Goal: Download file/media

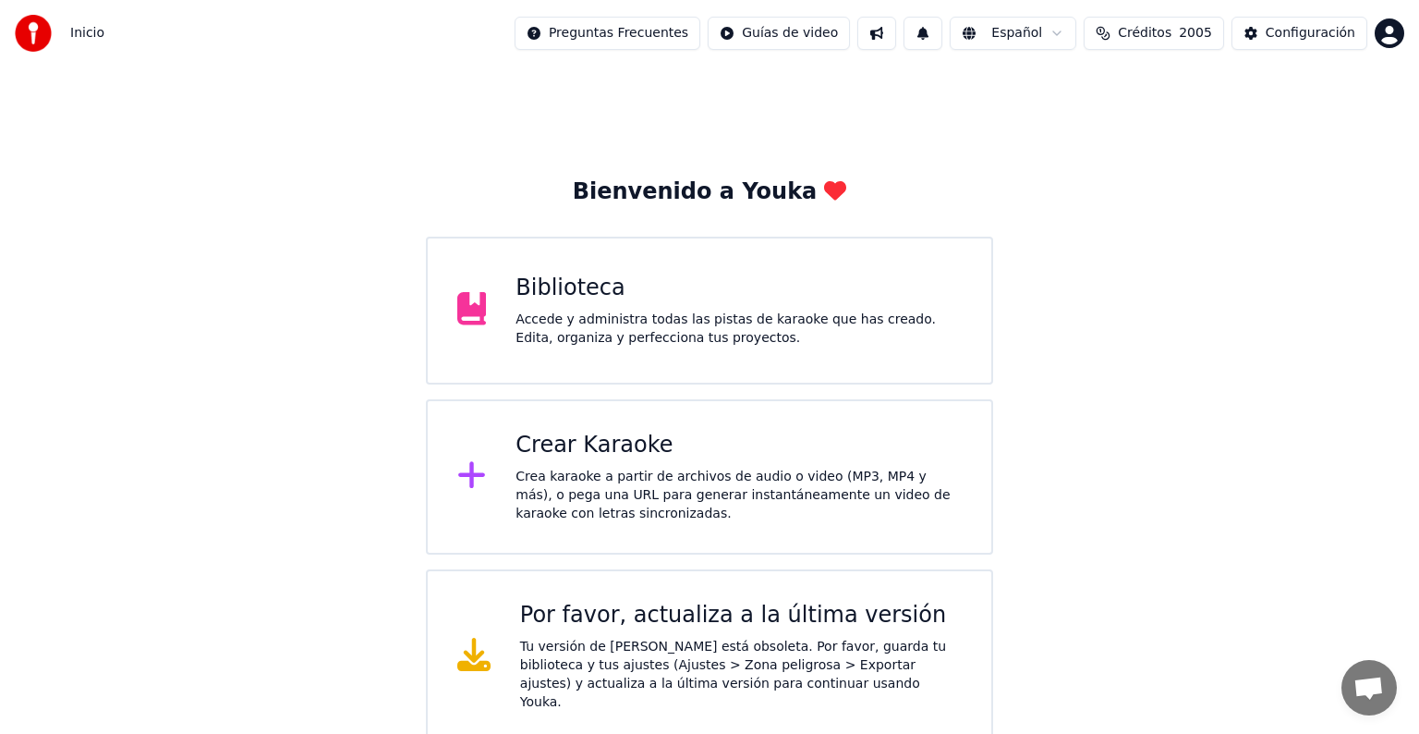
click at [622, 307] on div "Biblioteca Accede y administra todas las pistas de karaoke que has creado. Edit…" at bounding box center [739, 310] width 446 height 74
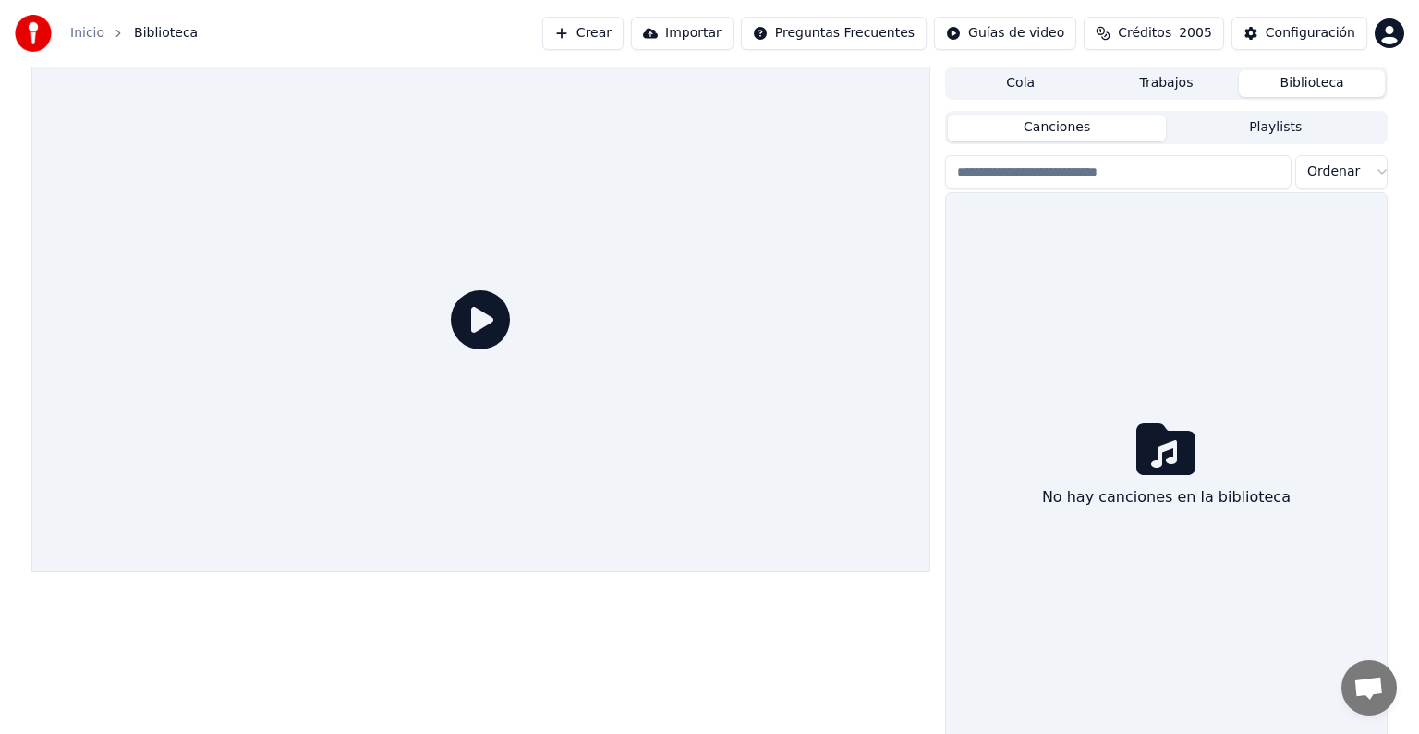
click at [622, 307] on div at bounding box center [480, 319] width 899 height 505
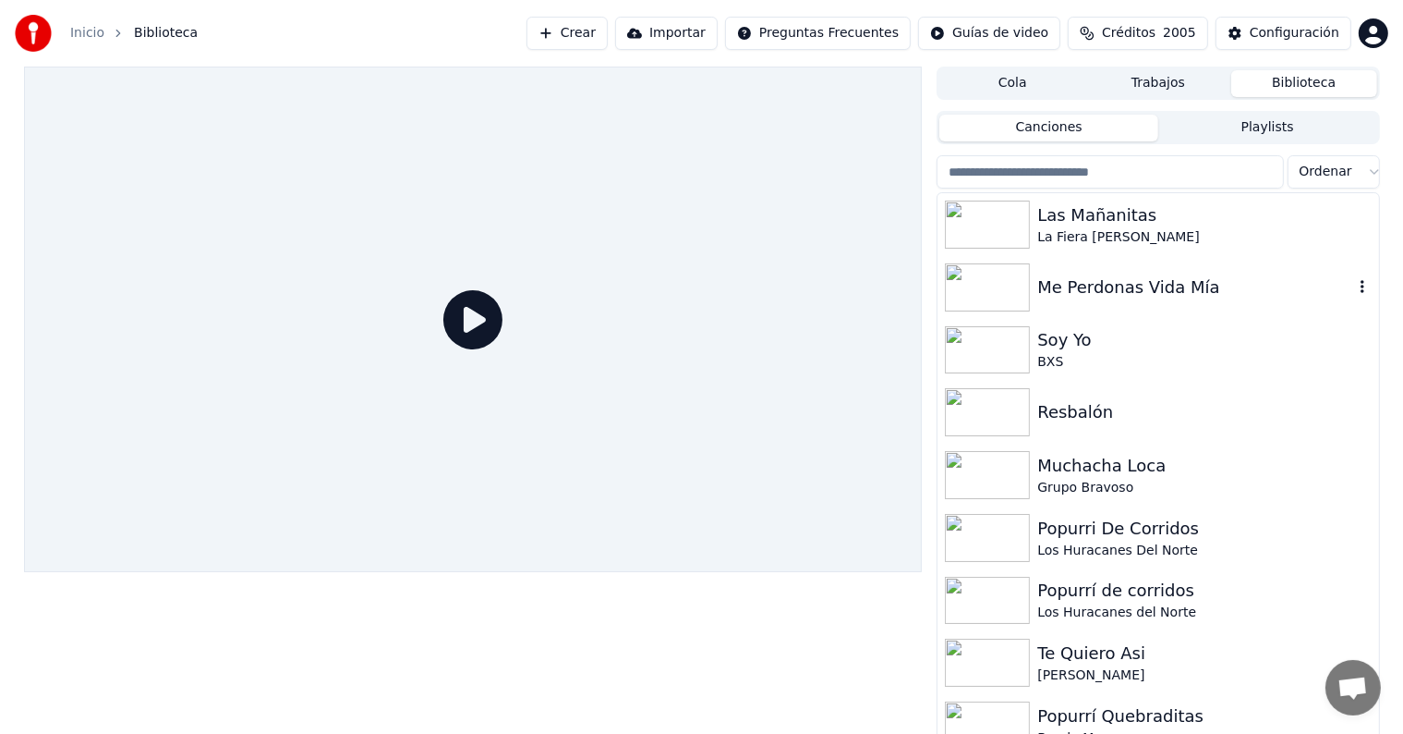
click at [1101, 294] on div "Me Perdonas Vida Mía" at bounding box center [1195, 287] width 315 height 26
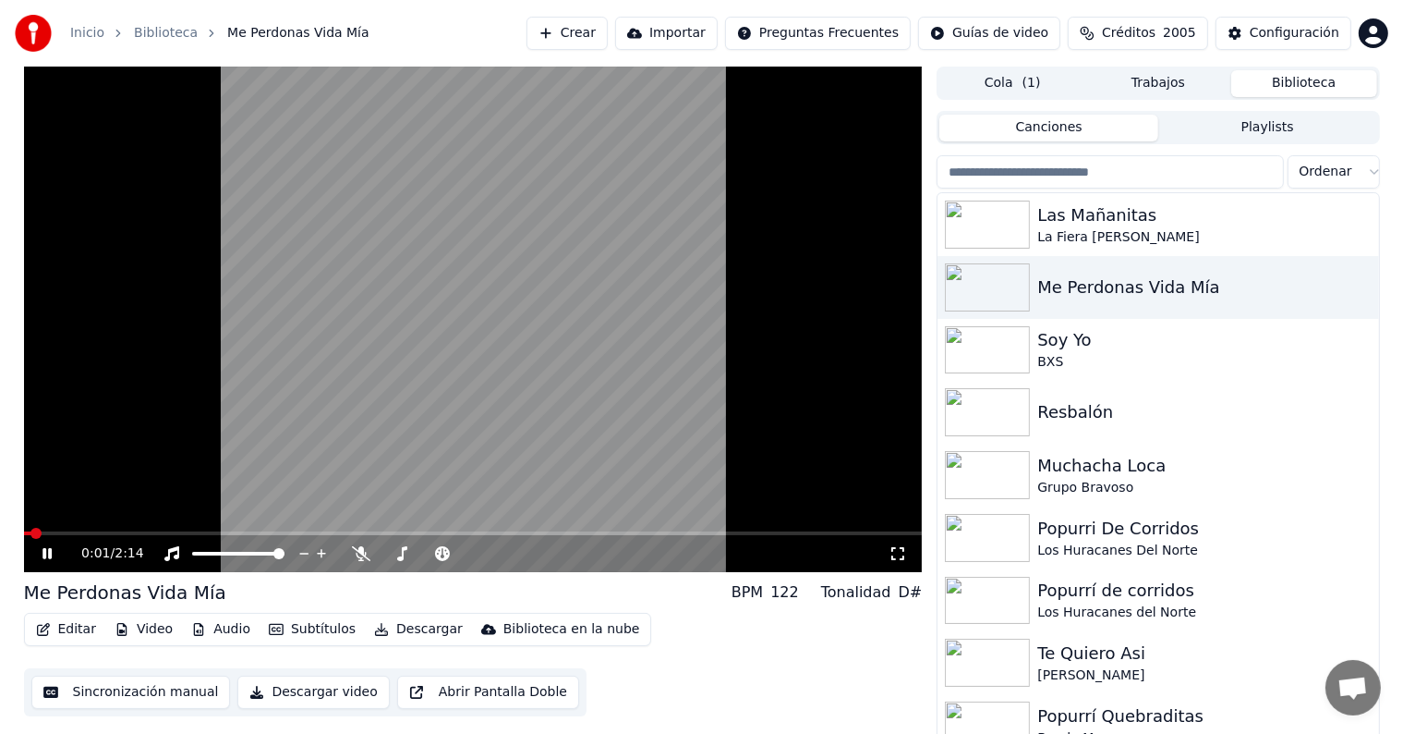
click at [48, 554] on icon at bounding box center [46, 553] width 9 height 11
click at [145, 636] on button "Video" at bounding box center [143, 629] width 73 height 26
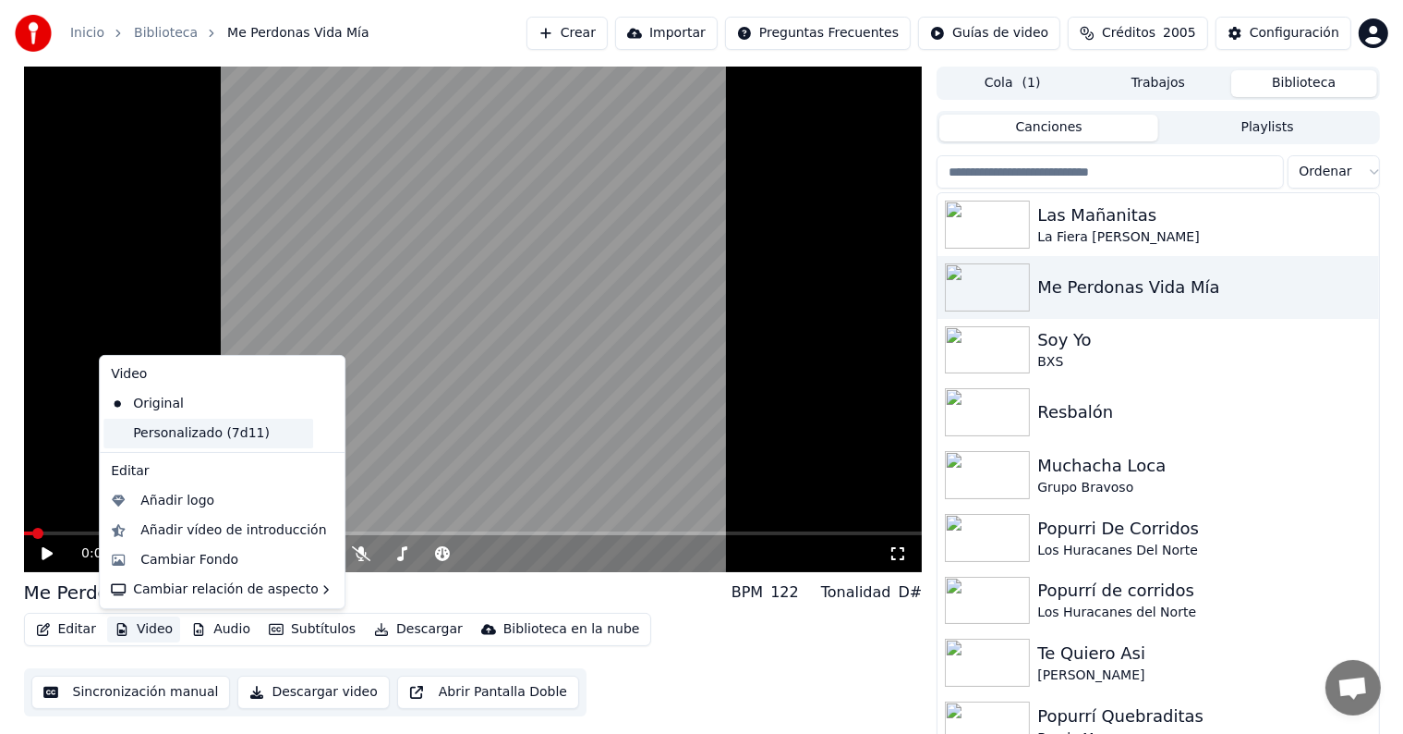
click at [263, 437] on div "Personalizado (7d11)" at bounding box center [208, 434] width 210 height 30
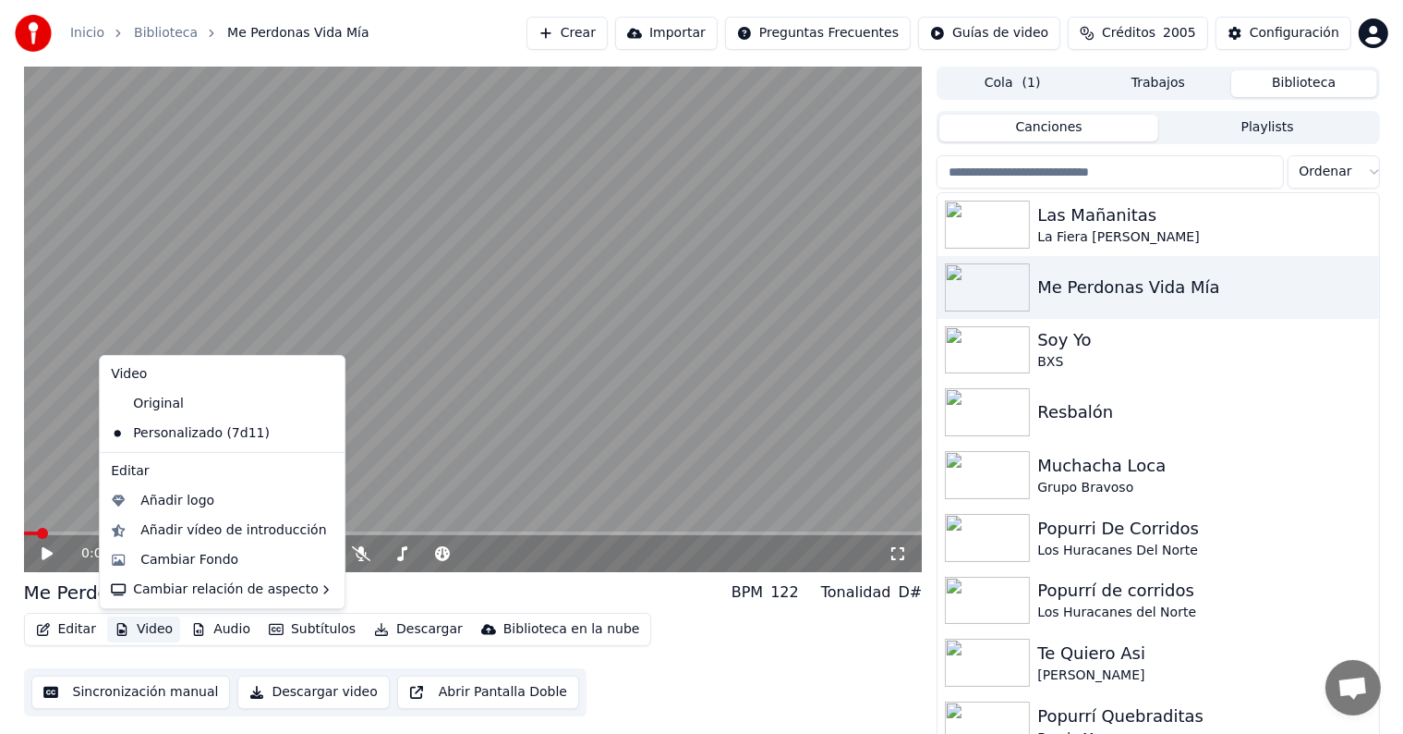
click at [53, 432] on video at bounding box center [473, 319] width 899 height 505
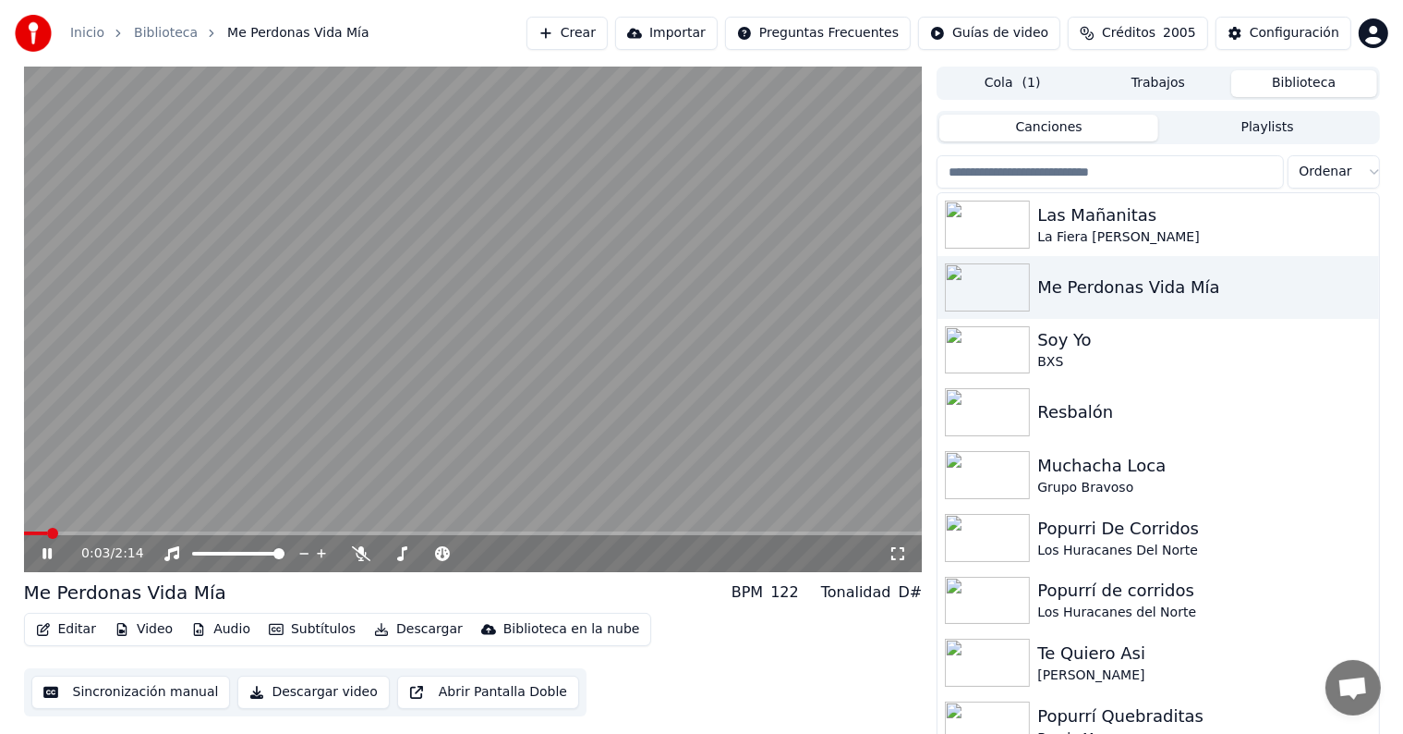
click at [152, 536] on div "0:03 / 2:14" at bounding box center [473, 553] width 899 height 37
click at [184, 534] on span at bounding box center [473, 533] width 899 height 4
click at [45, 551] on icon at bounding box center [60, 553] width 43 height 15
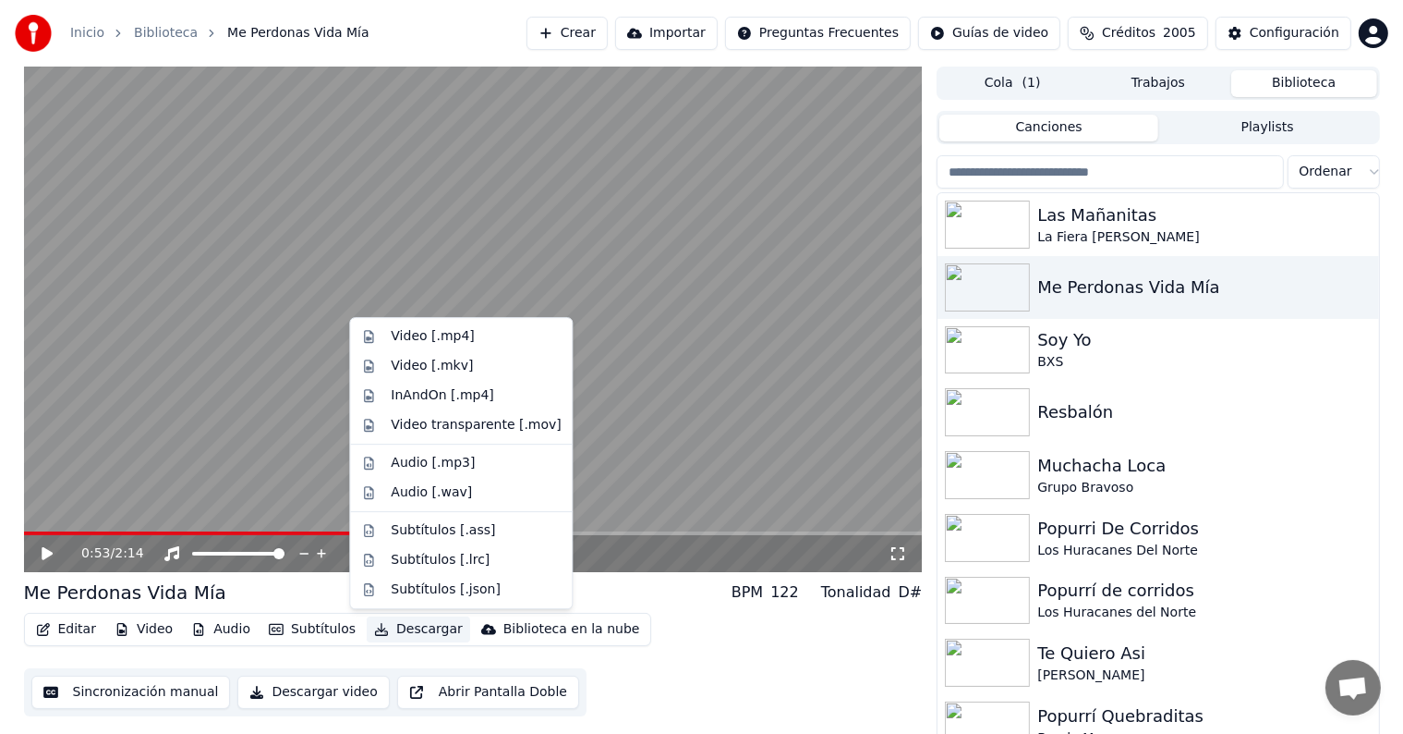
click at [425, 628] on button "Descargar" at bounding box center [418, 629] width 103 height 26
click at [494, 345] on div "Video [.mp4]" at bounding box center [476, 336] width 170 height 18
